Goal: Task Accomplishment & Management: Complete application form

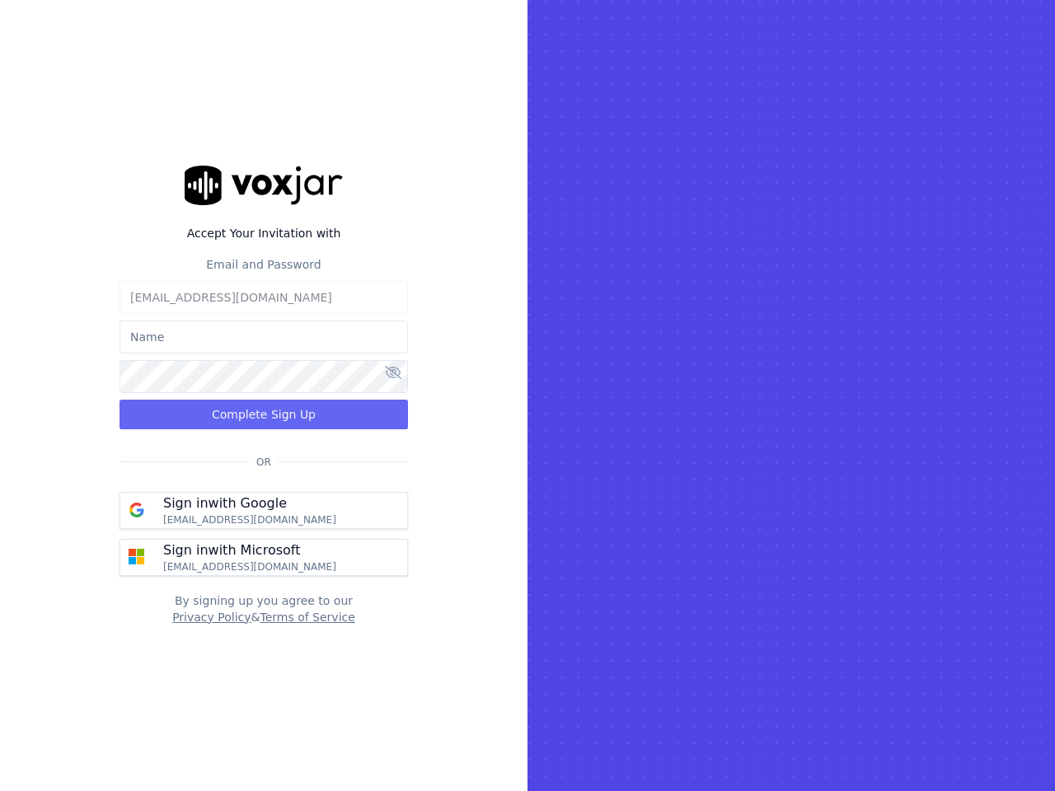
click at [527, 395] on rect at bounding box center [790, 395] width 527 height 791
click at [264, 233] on label "Accept Your Invitation with" at bounding box center [263, 233] width 288 height 16
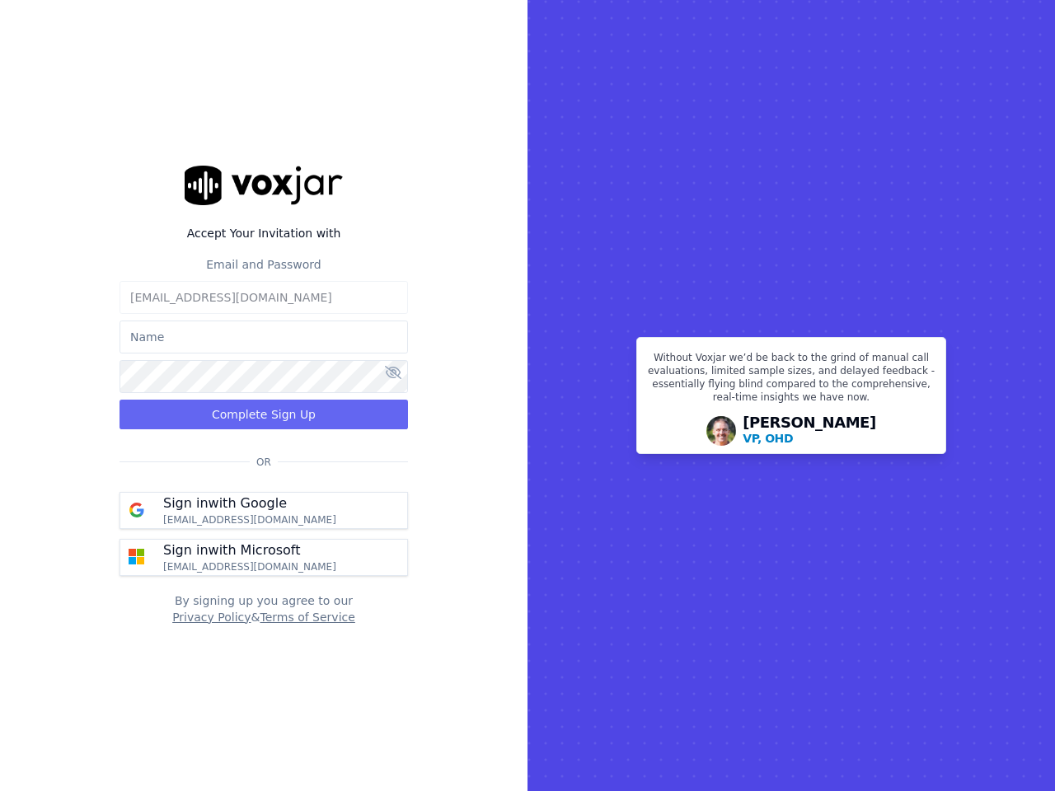
click at [264, 264] on label "Email and Password" at bounding box center [263, 264] width 115 height 13
click at [264, 337] on input "text" at bounding box center [263, 336] width 288 height 33
click at [393, 373] on icon at bounding box center [393, 372] width 16 height 13
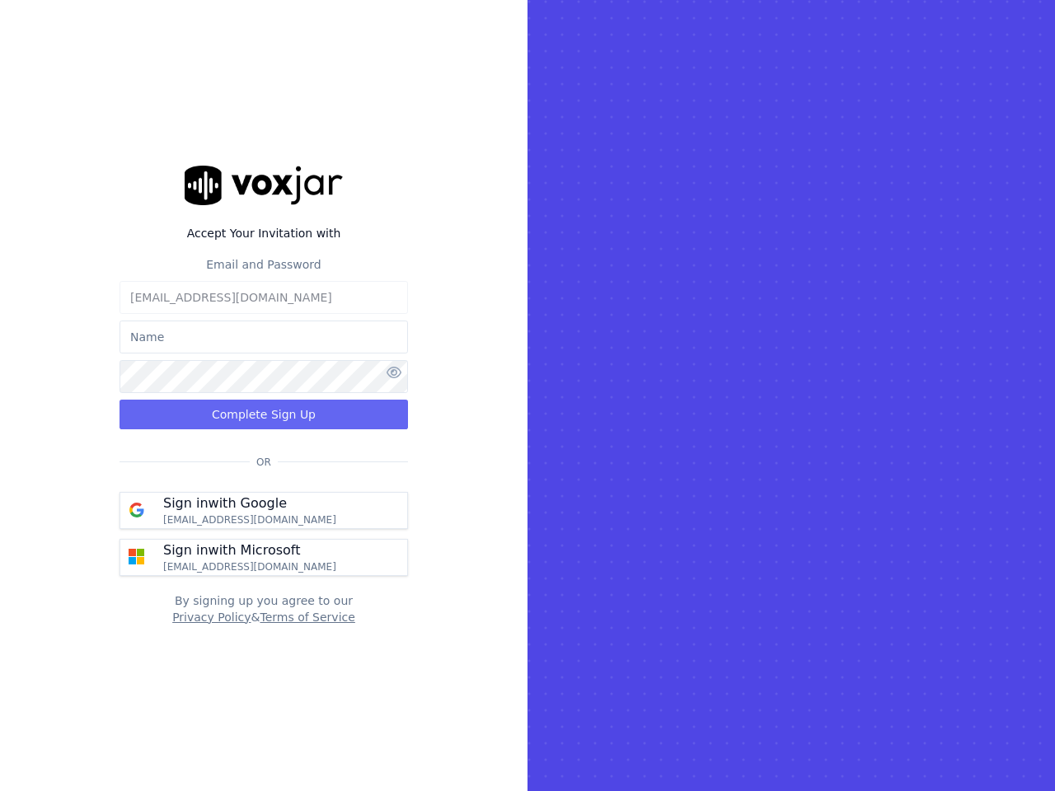
click at [264, 414] on button "Complete Sign Up" at bounding box center [263, 415] width 288 height 30
click at [264, 510] on p "Sign in with Google" at bounding box center [225, 503] width 124 height 20
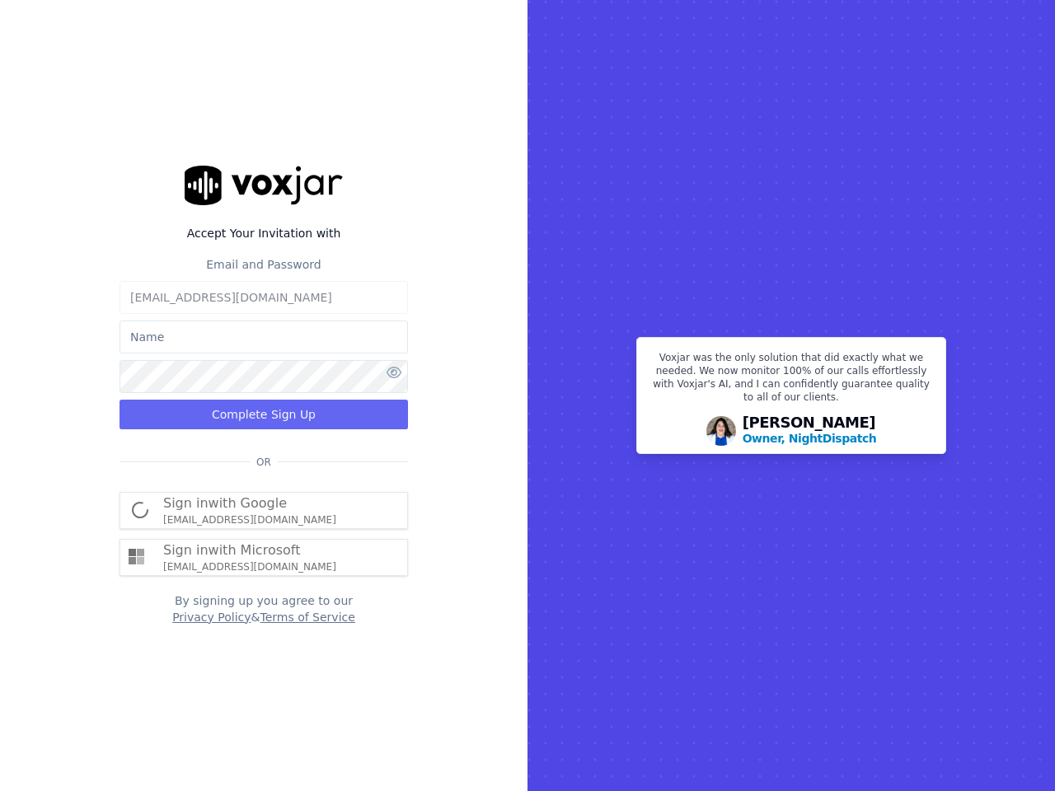
click at [264, 557] on p "Sign in with Microsoft" at bounding box center [231, 550] width 137 height 20
